Goal: Information Seeking & Learning: Learn about a topic

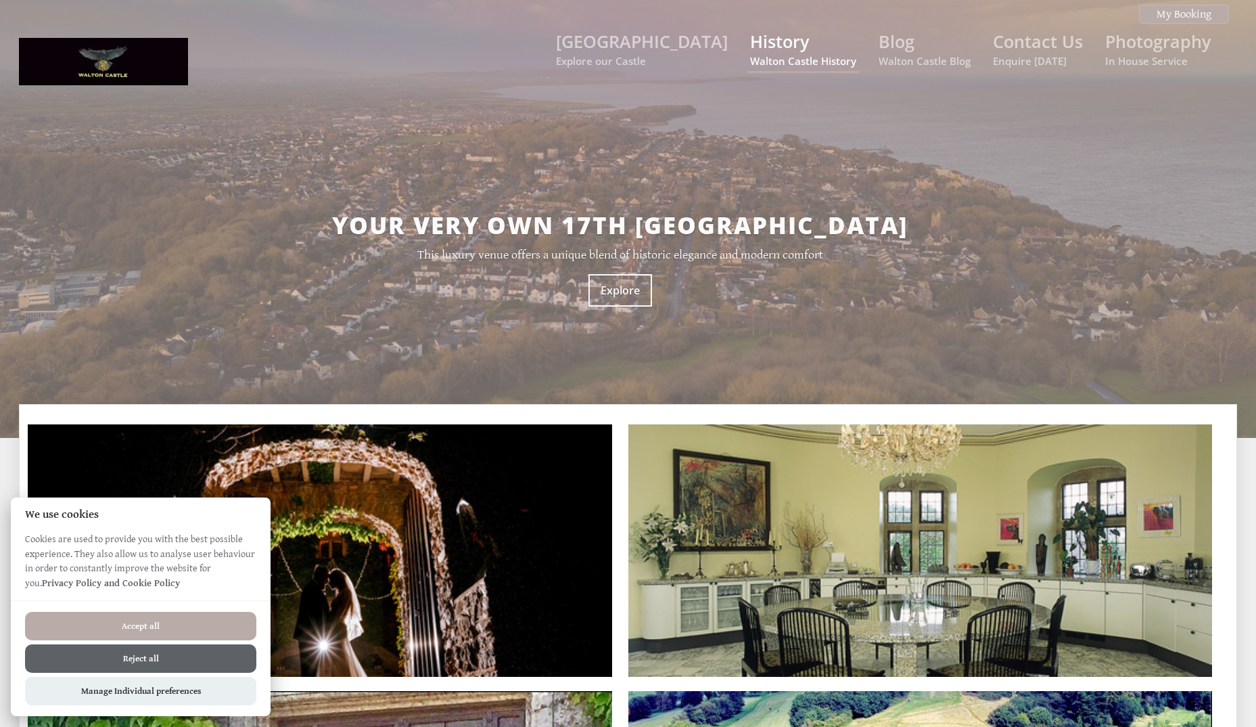
click at [792, 54] on small "Walton Castle History" at bounding box center [803, 61] width 106 height 14
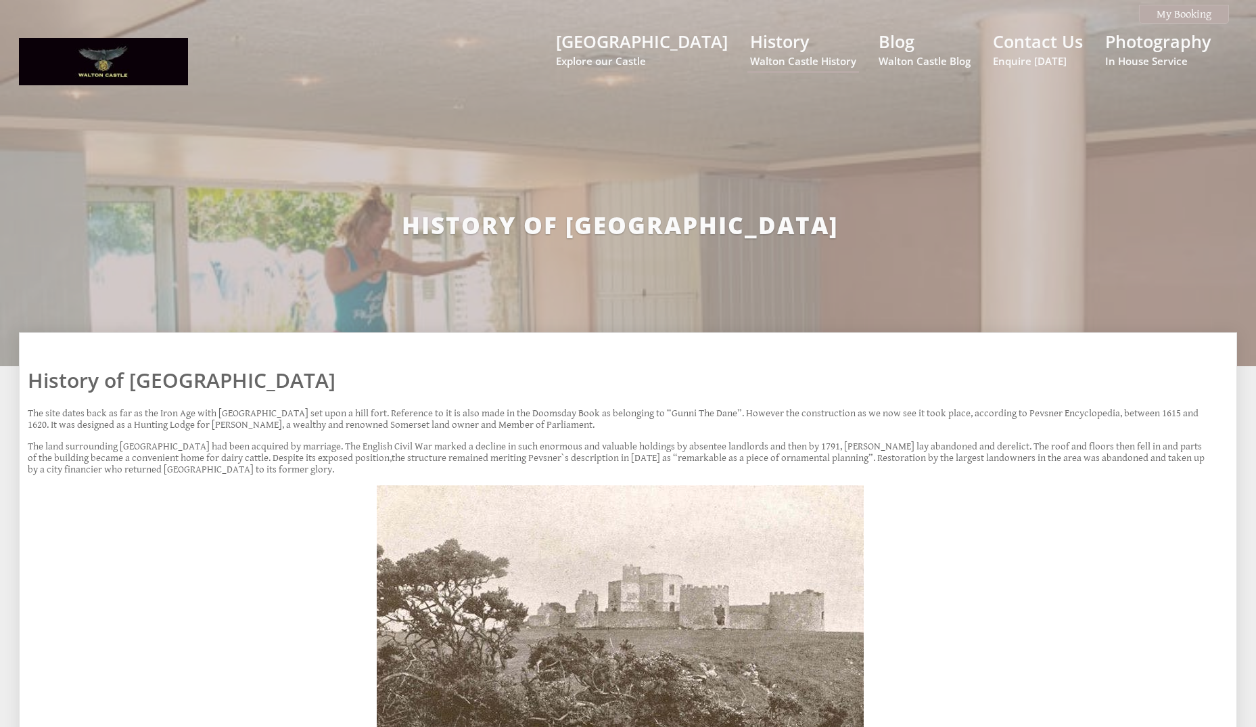
click at [921, 298] on div "History of [GEOGRAPHIC_DATA]" at bounding box center [620, 220] width 1202 height 265
click at [880, 194] on div "History of [GEOGRAPHIC_DATA]" at bounding box center [620, 220] width 1202 height 265
click at [658, 49] on link "[GEOGRAPHIC_DATA] Explore our Castle" at bounding box center [642, 49] width 172 height 38
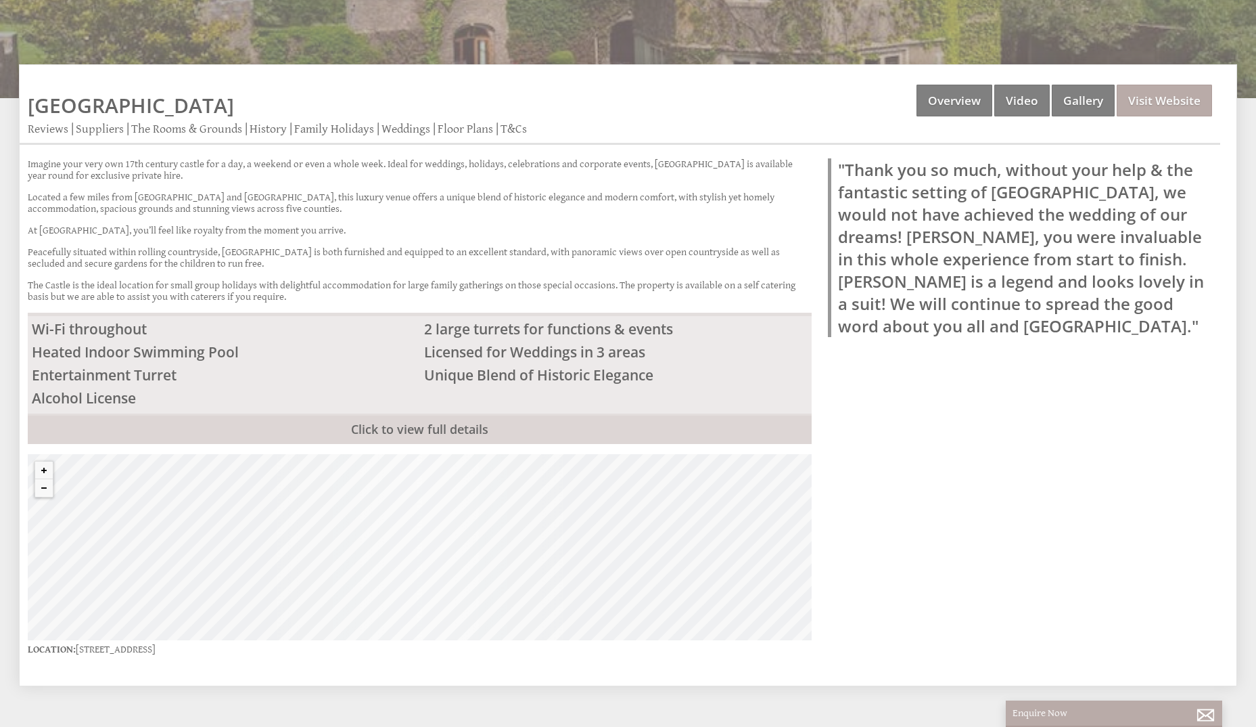
scroll to position [338, 0]
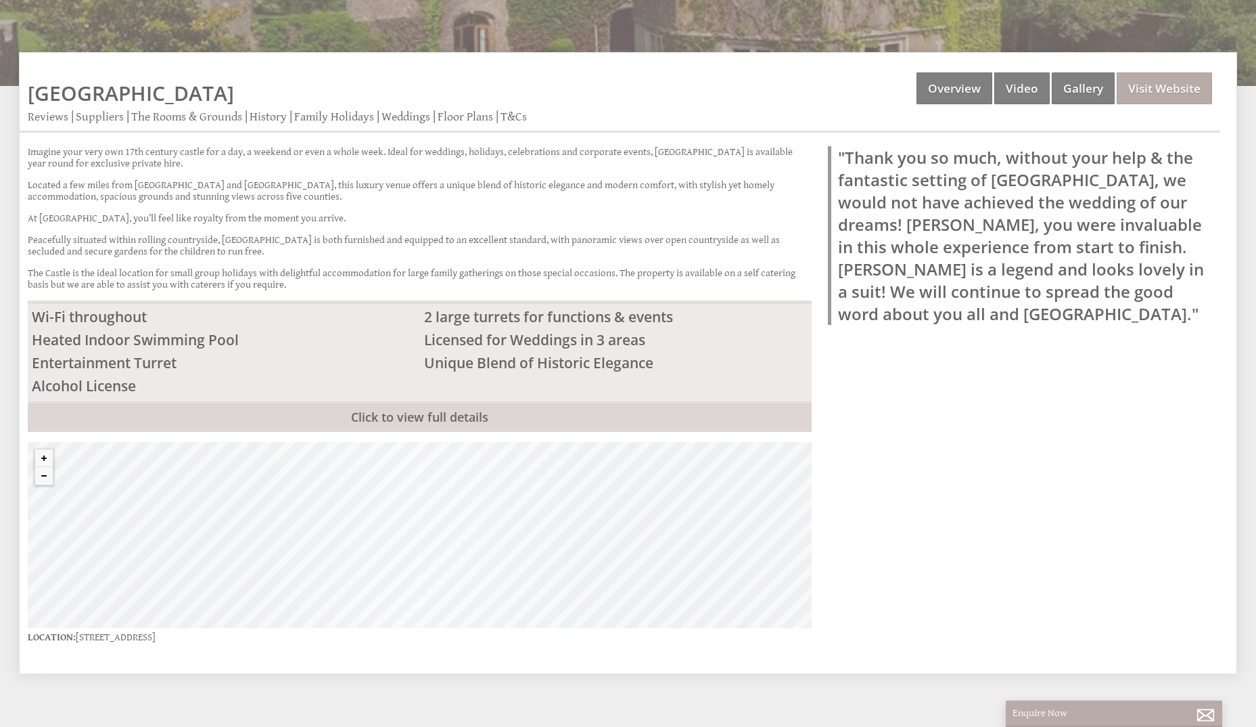
click at [954, 177] on blockquote ""Thank you so much, without your help & the fantastic setting of [GEOGRAPHIC_DA…" at bounding box center [1020, 235] width 384 height 179
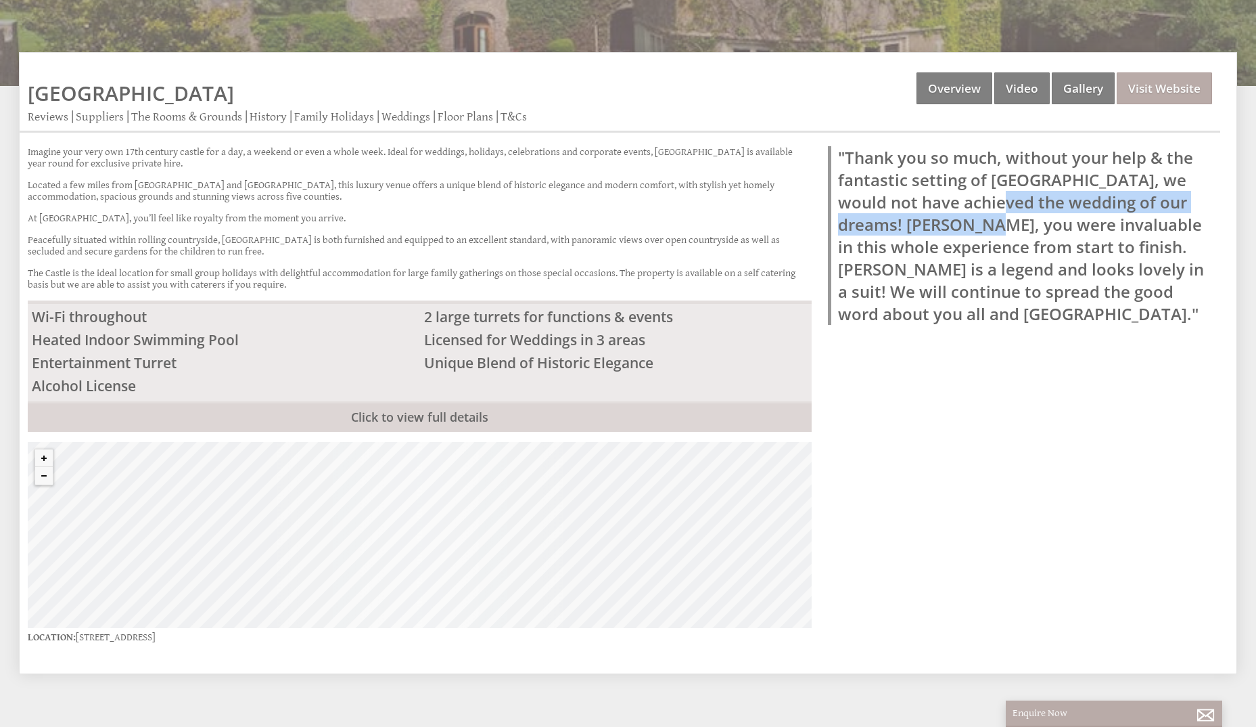
drag, startPoint x: 954, startPoint y: 177, endPoint x: 948, endPoint y: 222, distance: 45.7
click at [948, 221] on blockquote ""Thank you so much, without your help & the fantastic setting of [GEOGRAPHIC_DA…" at bounding box center [1020, 235] width 384 height 179
click at [941, 226] on blockquote ""Thank you so much, without your help & the fantastic setting of [GEOGRAPHIC_DA…" at bounding box center [1020, 235] width 384 height 179
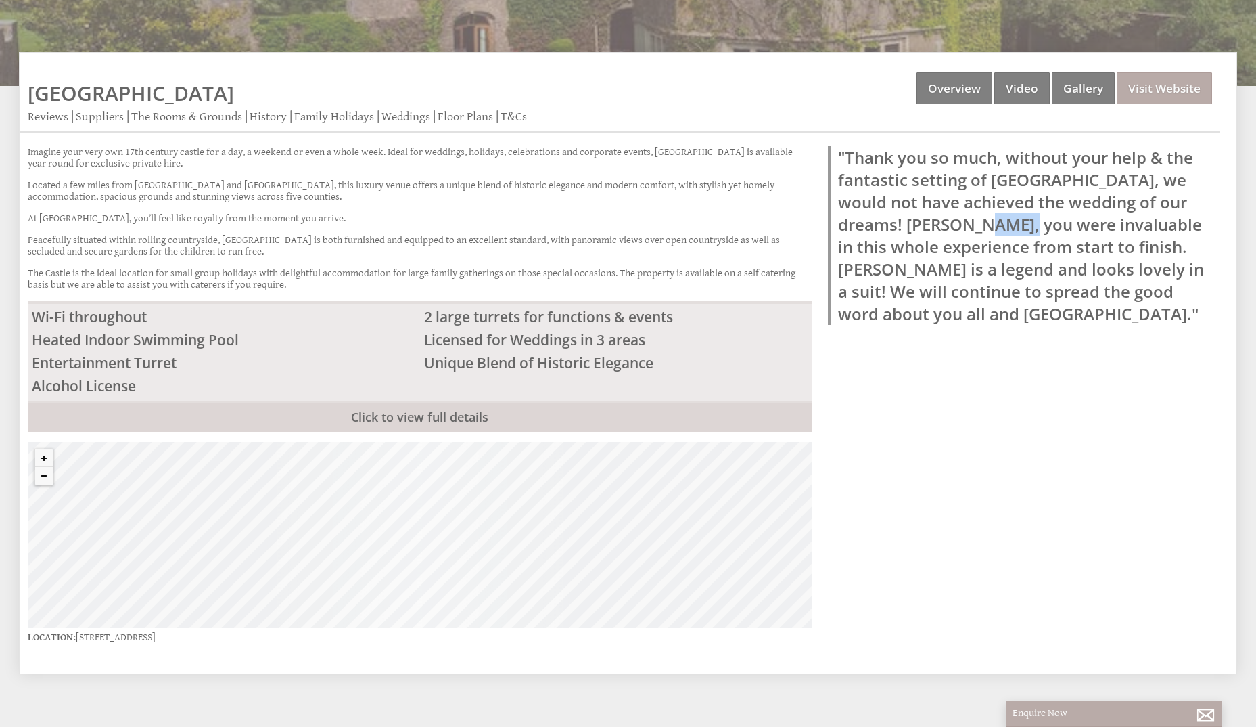
click at [941, 226] on blockquote ""Thank you so much, without your help & the fantastic setting of [GEOGRAPHIC_DA…" at bounding box center [1020, 235] width 384 height 179
drag, startPoint x: 941, startPoint y: 226, endPoint x: 568, endPoint y: 170, distance: 376.9
click at [568, 170] on div "Imagine your very own 17th century castle for a day, a weekend or even a whole …" at bounding box center [420, 223] width 784 height 154
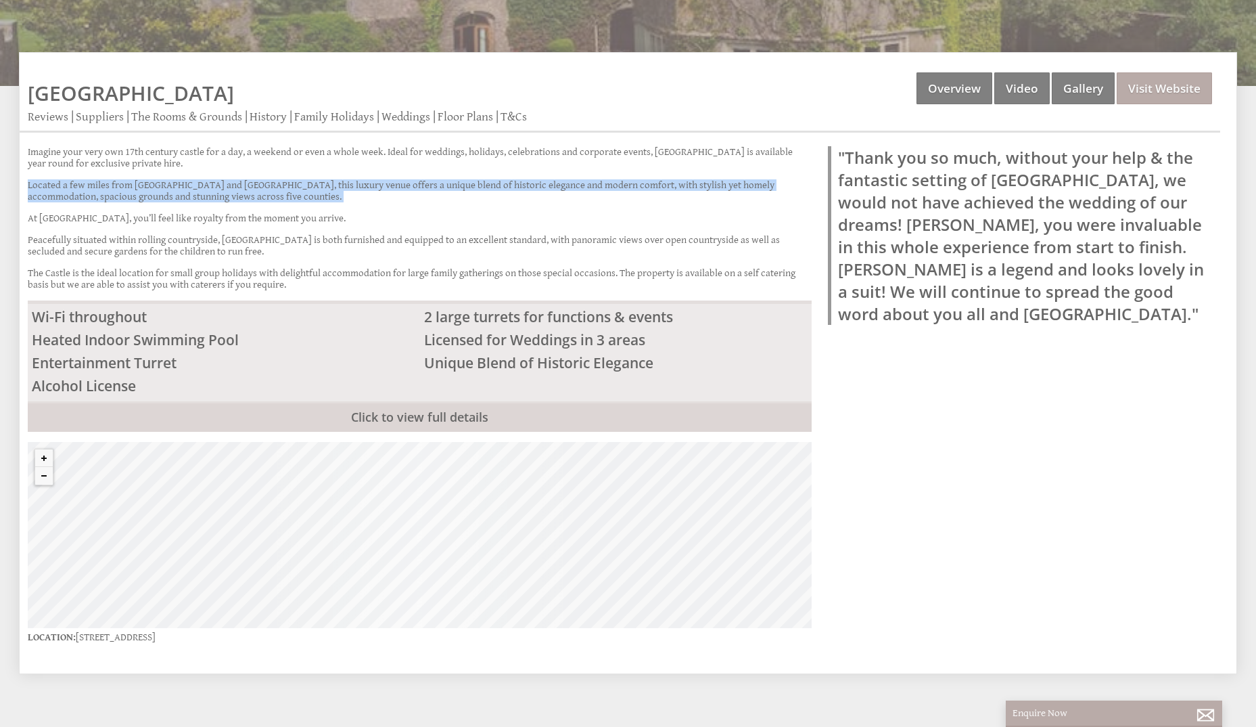
click at [568, 170] on div "Imagine your very own 17th century castle for a day, a weekend or even a whole …" at bounding box center [420, 223] width 784 height 154
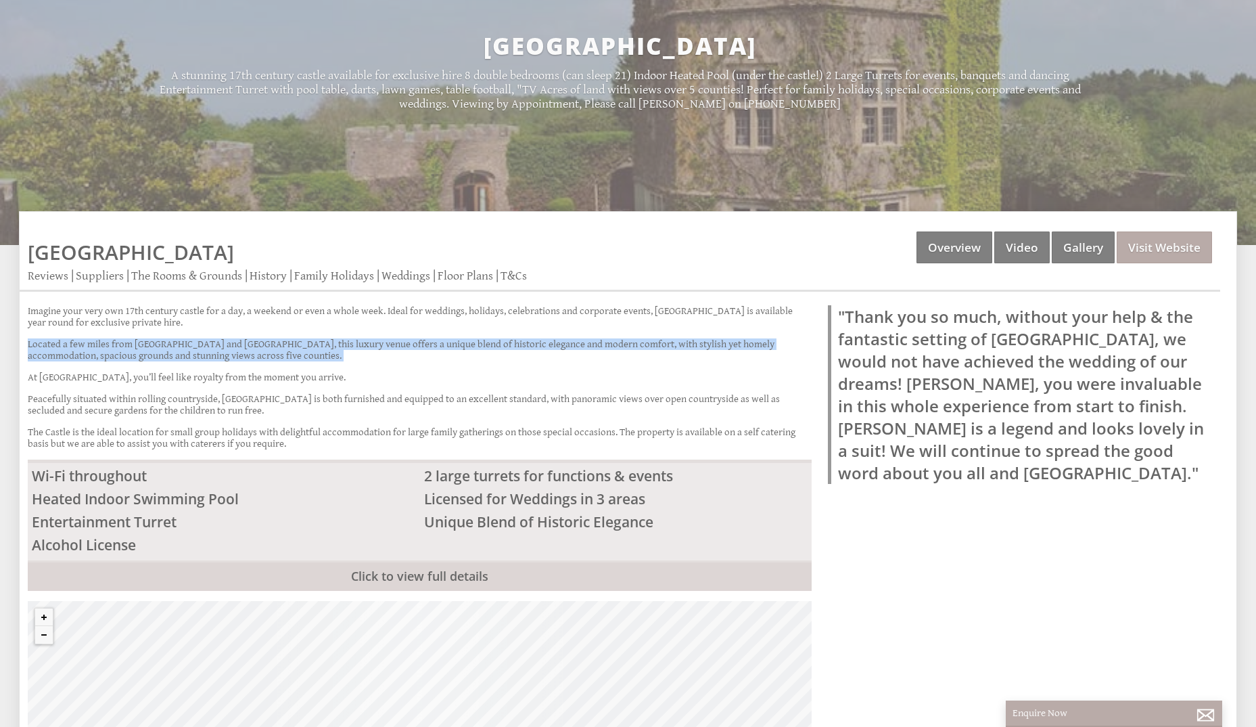
scroll to position [0, 0]
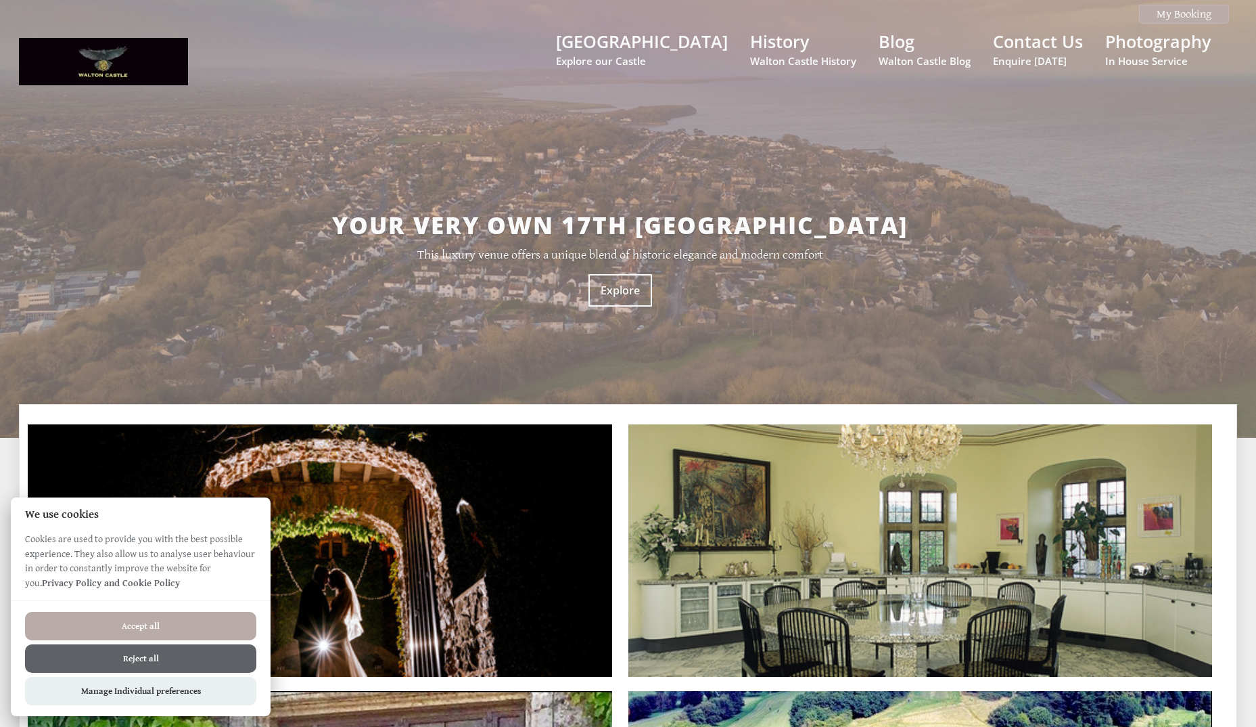
click at [158, 153] on div "Your very own 17th [GEOGRAPHIC_DATA] This luxury venue offers a unique blend of…" at bounding box center [620, 256] width 1202 height 336
